Goal: Information Seeking & Learning: Find specific fact

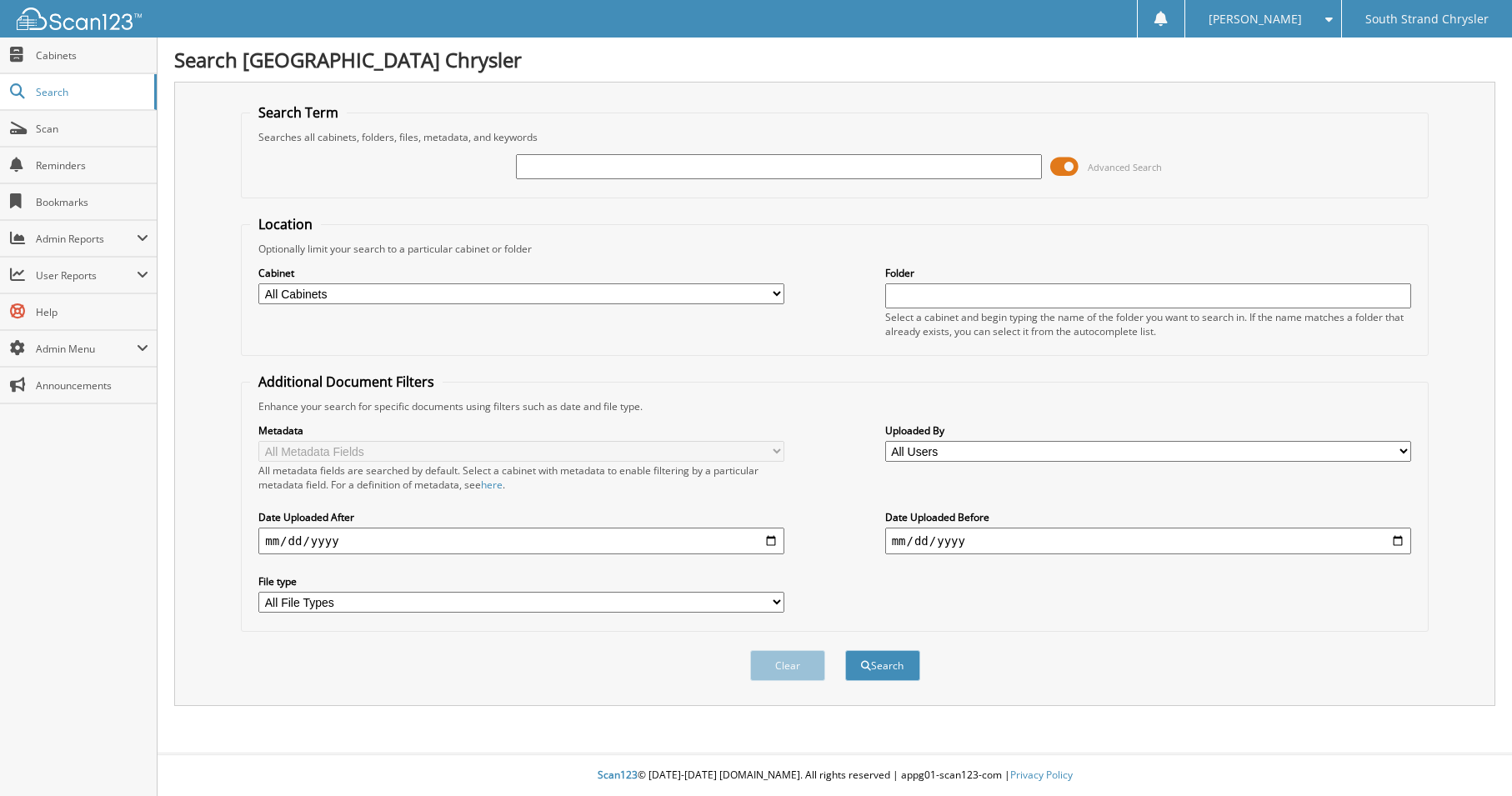
click at [540, 167] on input "text" at bounding box center [779, 167] width 526 height 25
type input "650744"
click at [845, 651] on button "Search" at bounding box center [882, 666] width 75 height 31
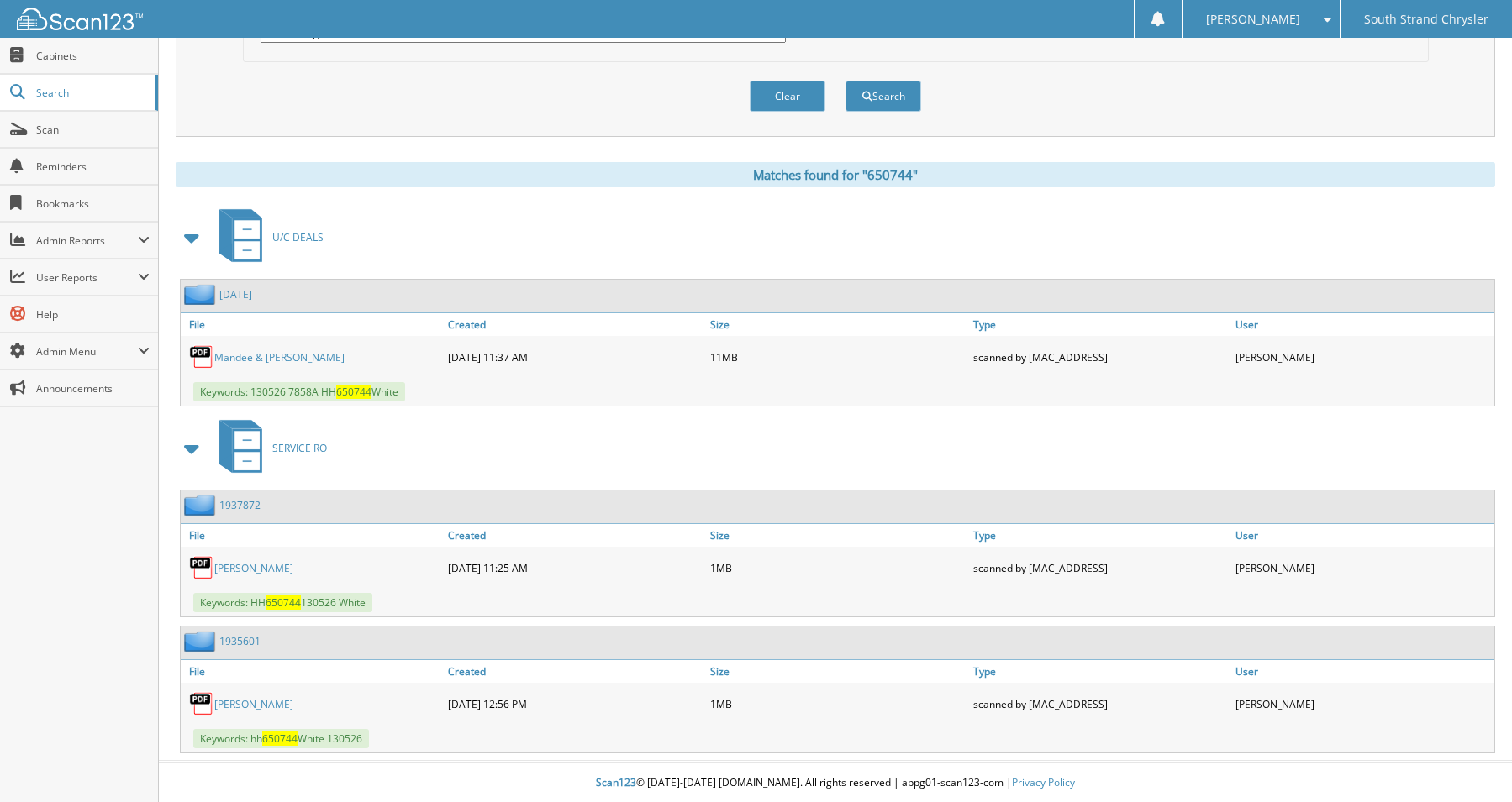
scroll to position [577, 0]
click at [282, 352] on link "Mandee & [PERSON_NAME]" at bounding box center [279, 356] width 130 height 14
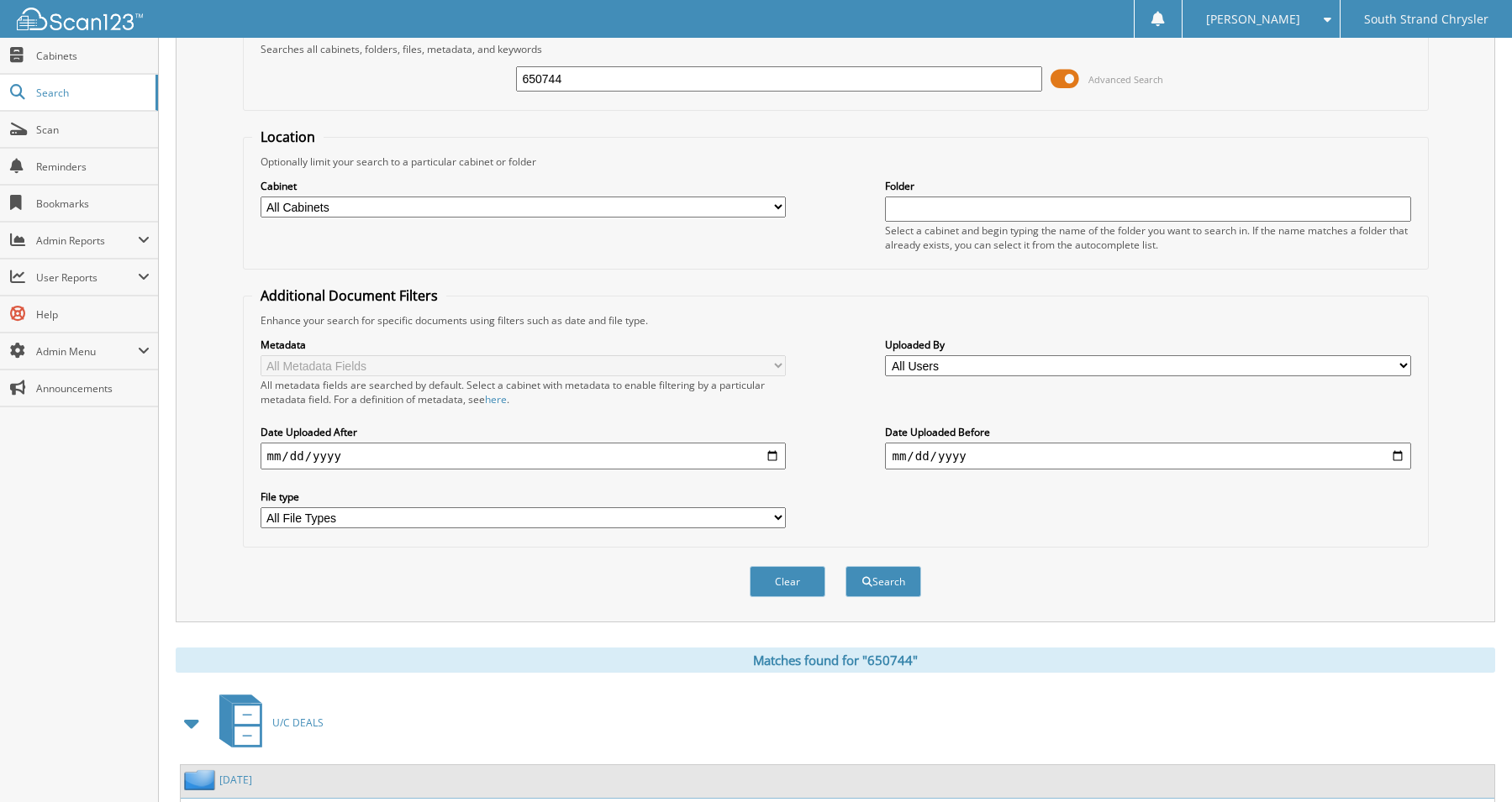
scroll to position [0, 0]
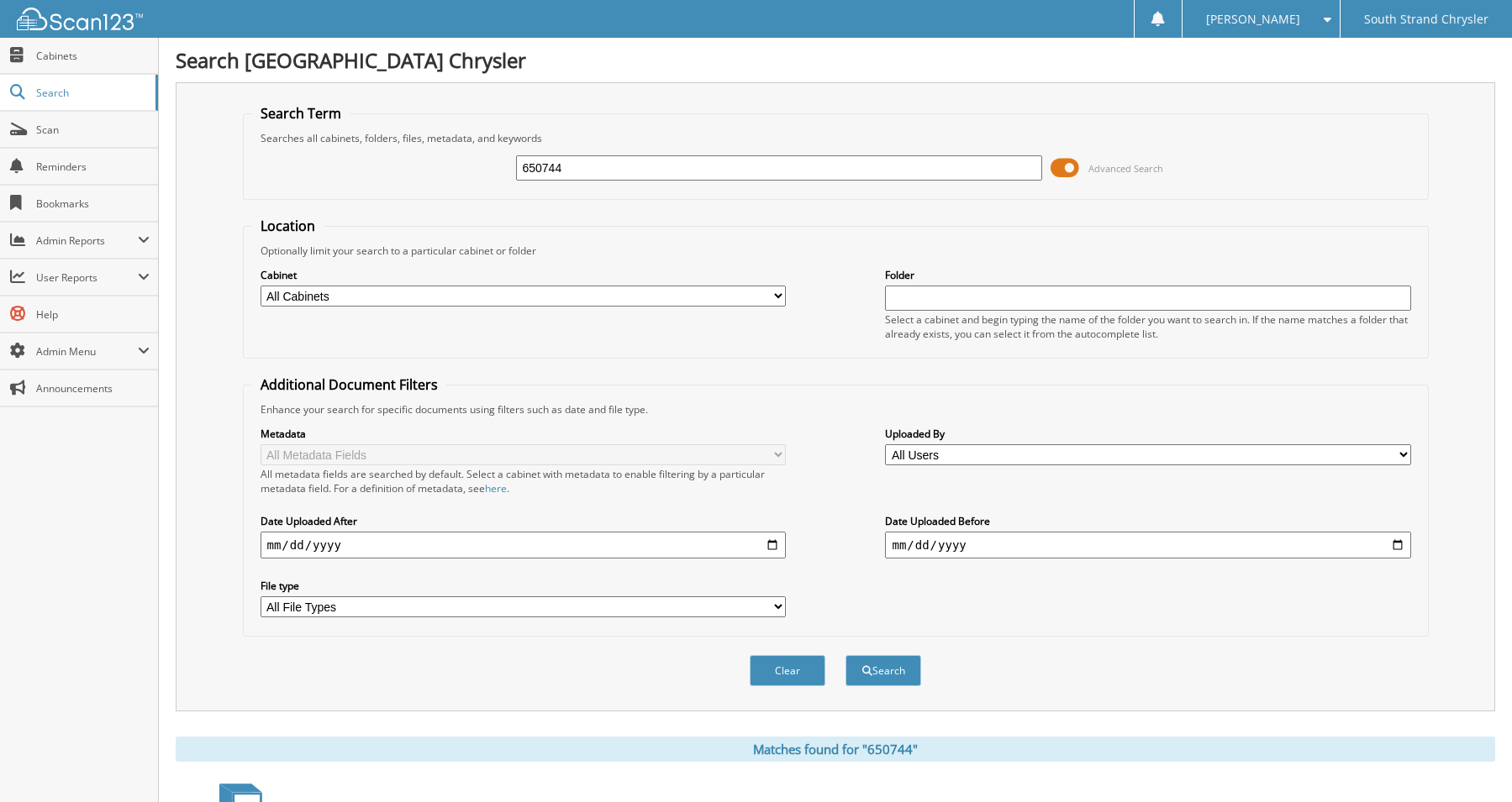
drag, startPoint x: 539, startPoint y: 173, endPoint x: 479, endPoint y: 174, distance: 60.0
click at [479, 174] on div "650744 Advanced Search" at bounding box center [836, 168] width 1167 height 45
type input "[PERSON_NAME]"
click at [845, 656] on button "Search" at bounding box center [883, 671] width 76 height 31
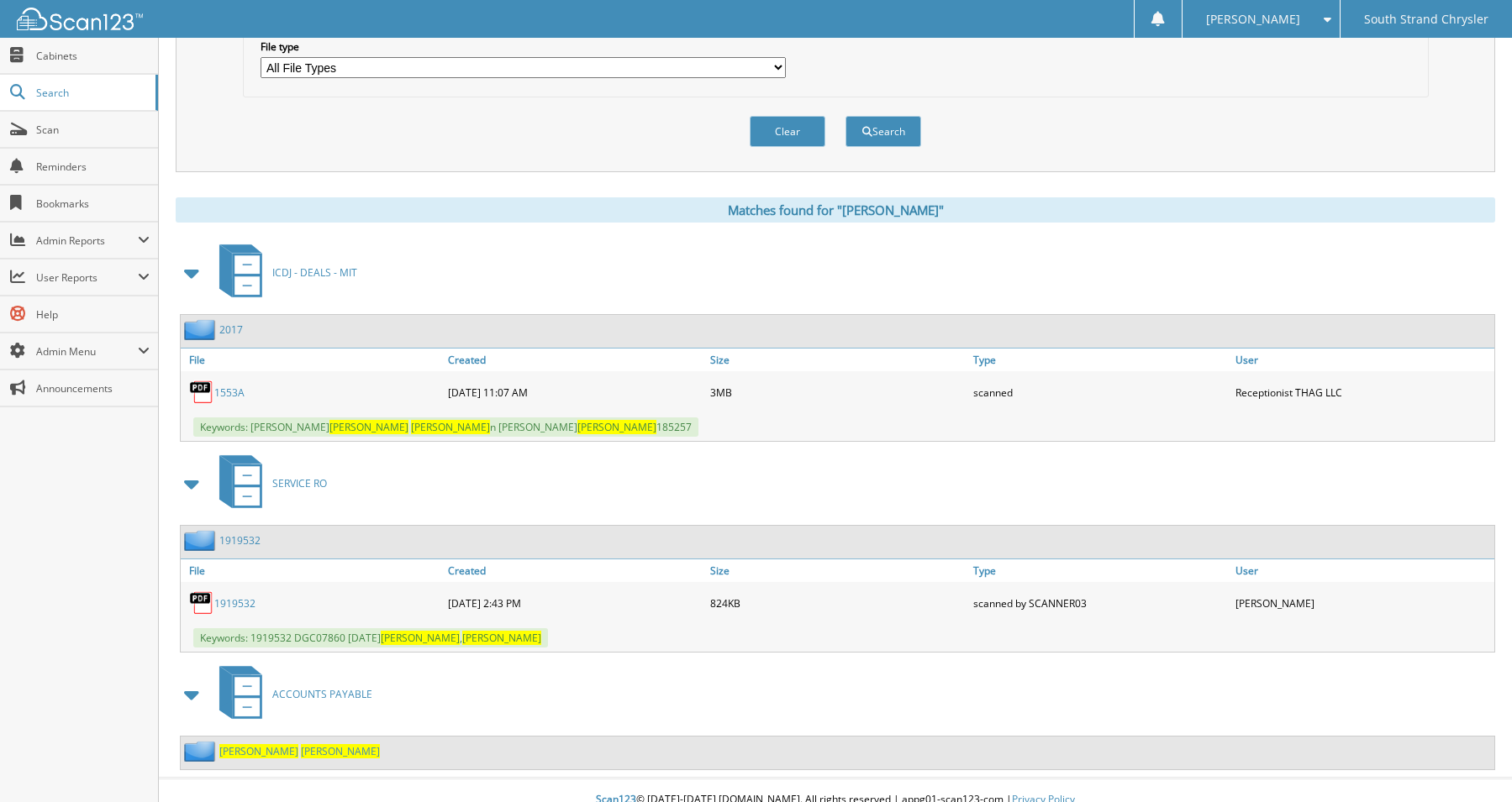
scroll to position [559, 0]
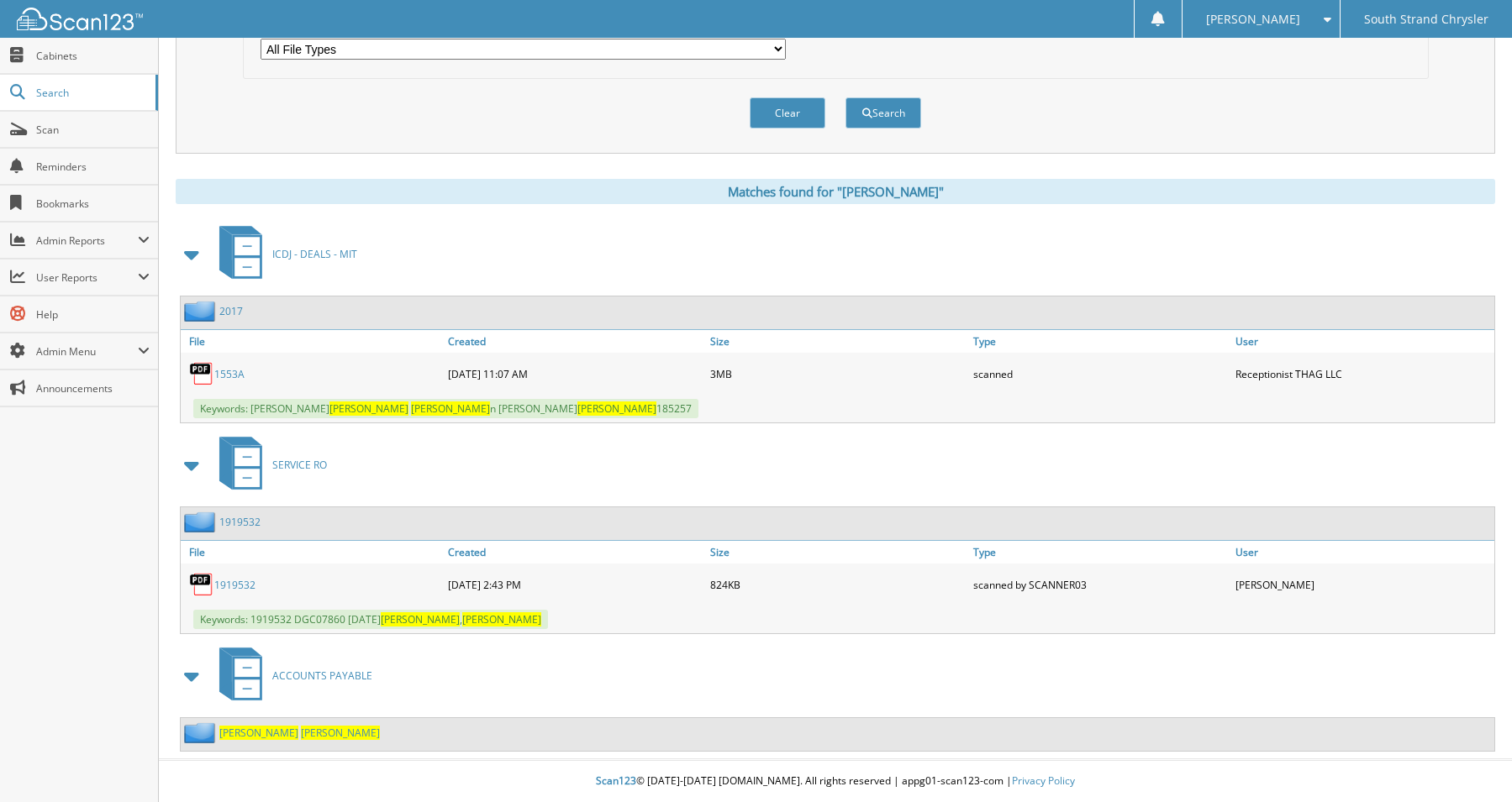
click at [242, 734] on span "[PERSON_NAME]" at bounding box center [259, 733] width 79 height 14
